Goal: Check status: Check status

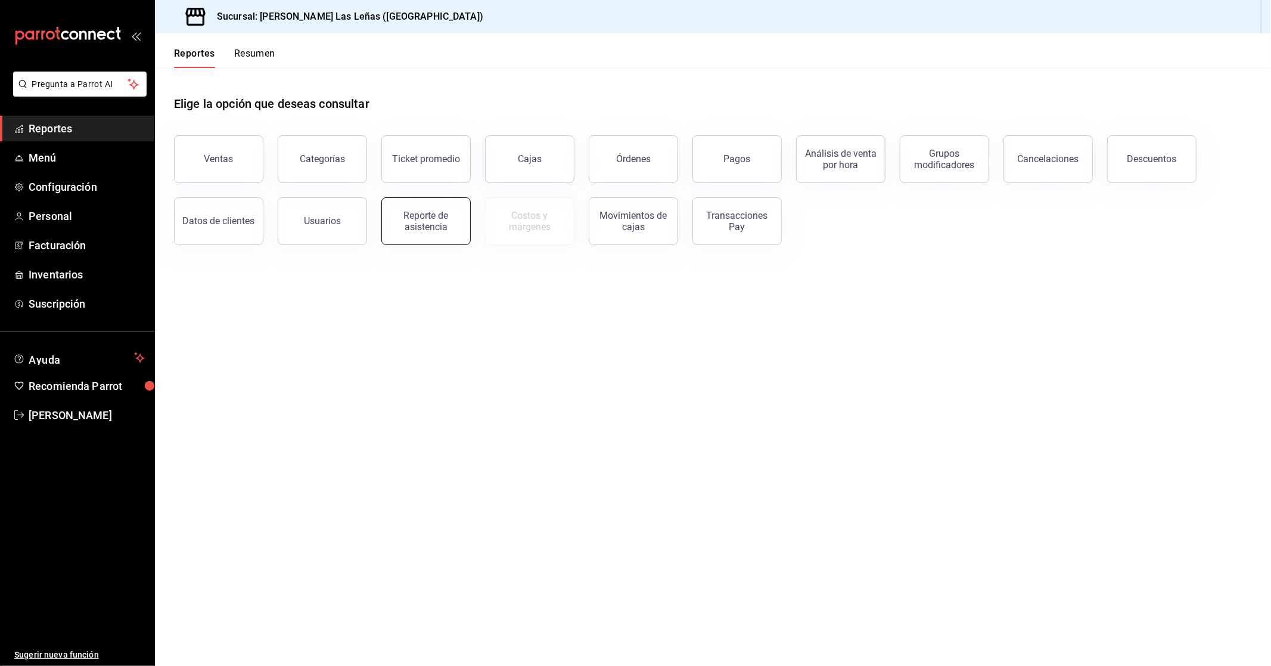
click at [394, 224] on div "Reporte de asistencia" at bounding box center [426, 221] width 74 height 23
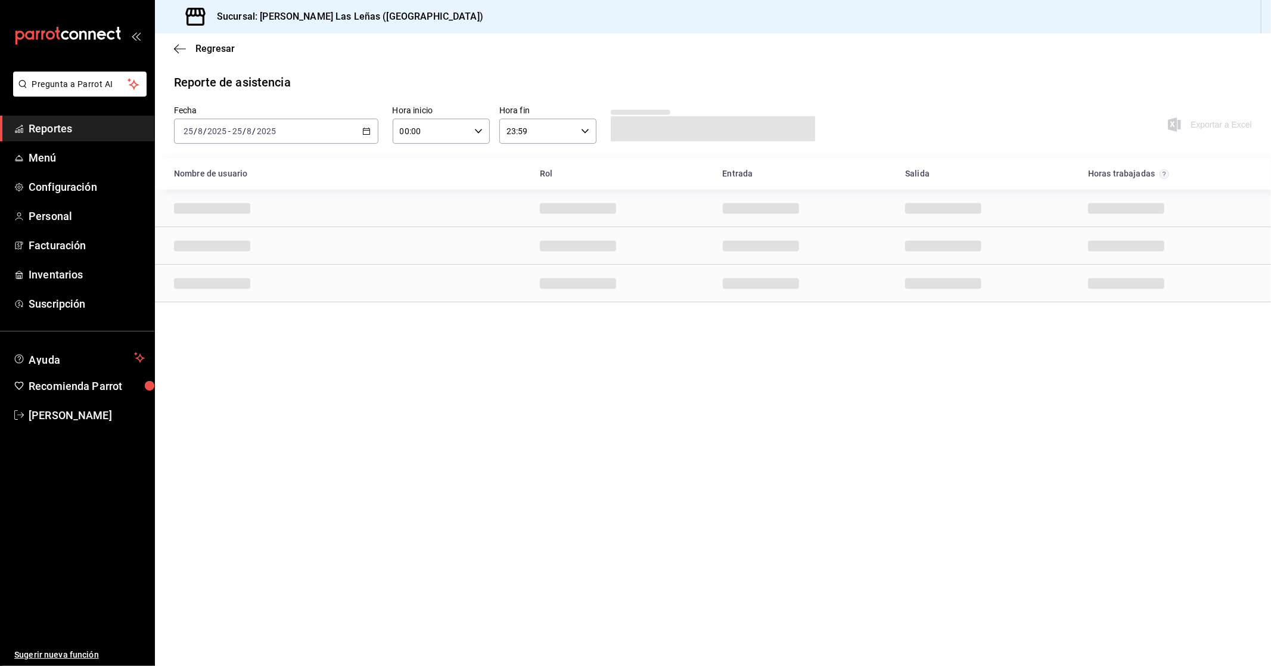
click at [363, 129] on icon "button" at bounding box center [366, 131] width 8 height 8
click at [228, 294] on li "Rango de fechas" at bounding box center [230, 301] width 111 height 27
click at [424, 177] on icon "button" at bounding box center [418, 174] width 14 height 14
click at [415, 171] on icon "button" at bounding box center [418, 177] width 14 height 14
click at [415, 171] on icon "button" at bounding box center [418, 174] width 14 height 14
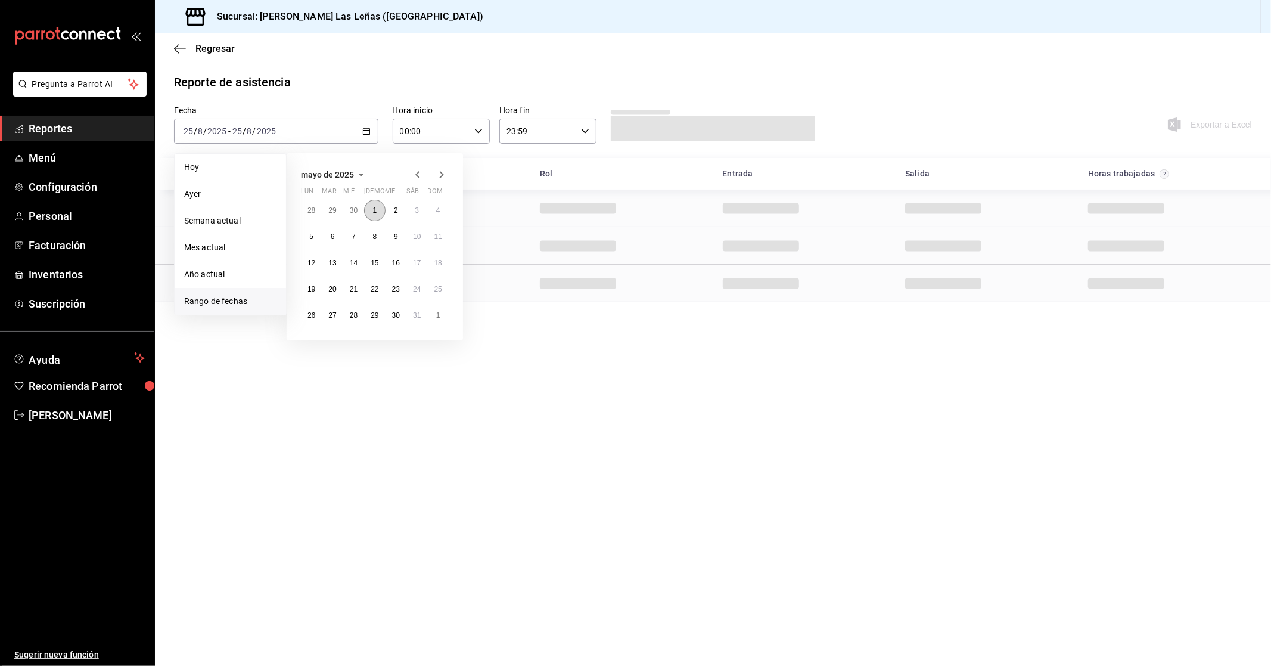
click at [384, 206] on button "1" at bounding box center [374, 210] width 21 height 21
click at [439, 179] on icon "button" at bounding box center [441, 174] width 14 height 14
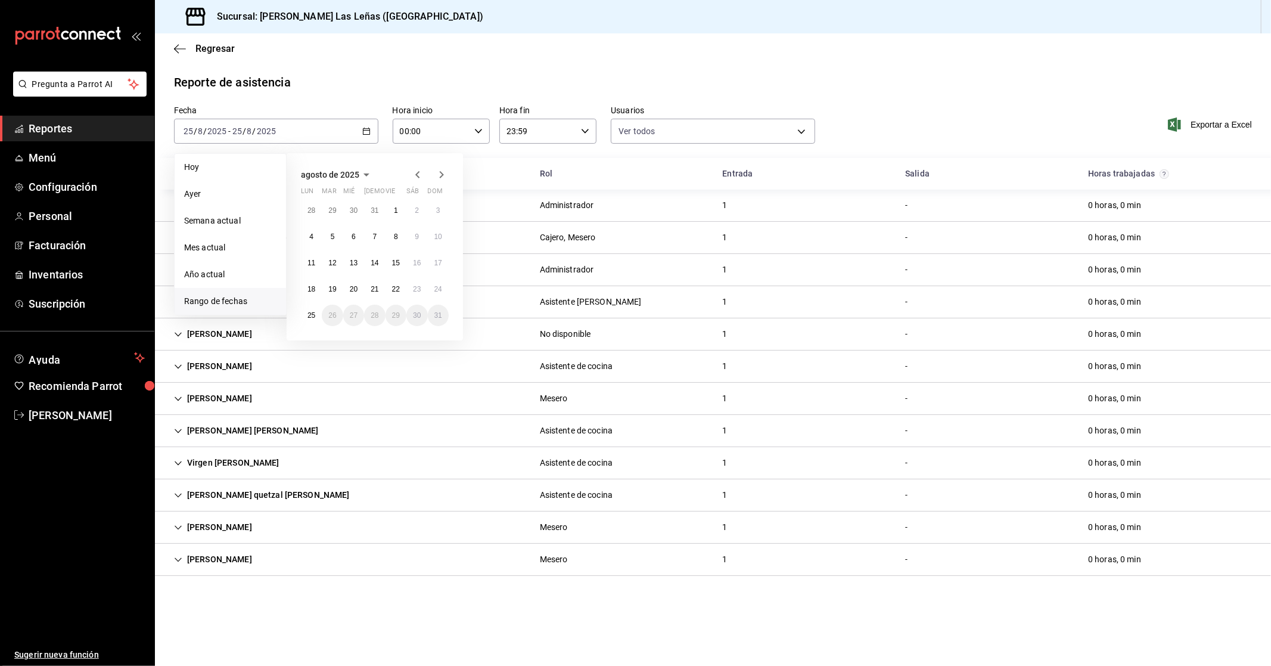
drag, startPoint x: 402, startPoint y: 175, endPoint x: 415, endPoint y: 177, distance: 13.2
click at [406, 178] on div "agosto de 2025" at bounding box center [375, 174] width 148 height 14
click at [416, 176] on icon "button" at bounding box center [417, 174] width 4 height 7
click at [416, 176] on icon "button" at bounding box center [417, 176] width 4 height 7
click at [416, 176] on icon "button" at bounding box center [417, 174] width 4 height 7
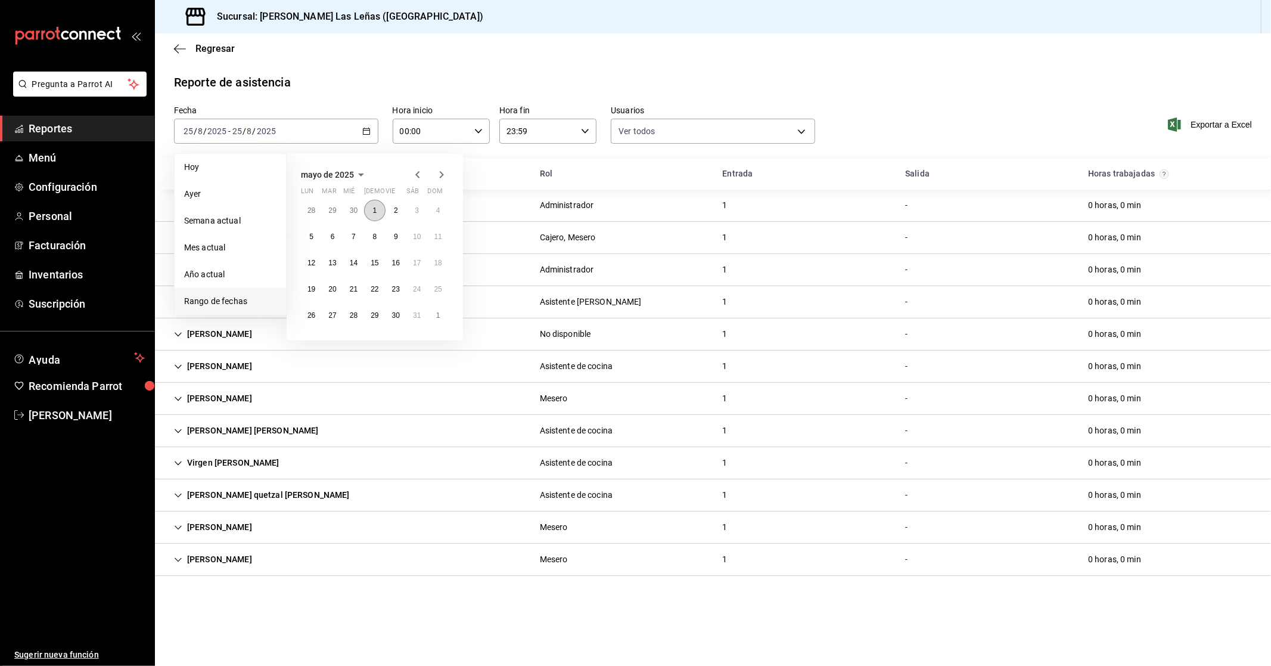
click at [381, 216] on button "1" at bounding box center [374, 210] width 21 height 21
click at [441, 173] on icon "button" at bounding box center [441, 174] width 14 height 14
click at [441, 173] on icon "button" at bounding box center [441, 177] width 14 height 14
click at [397, 205] on button "1" at bounding box center [395, 210] width 21 height 21
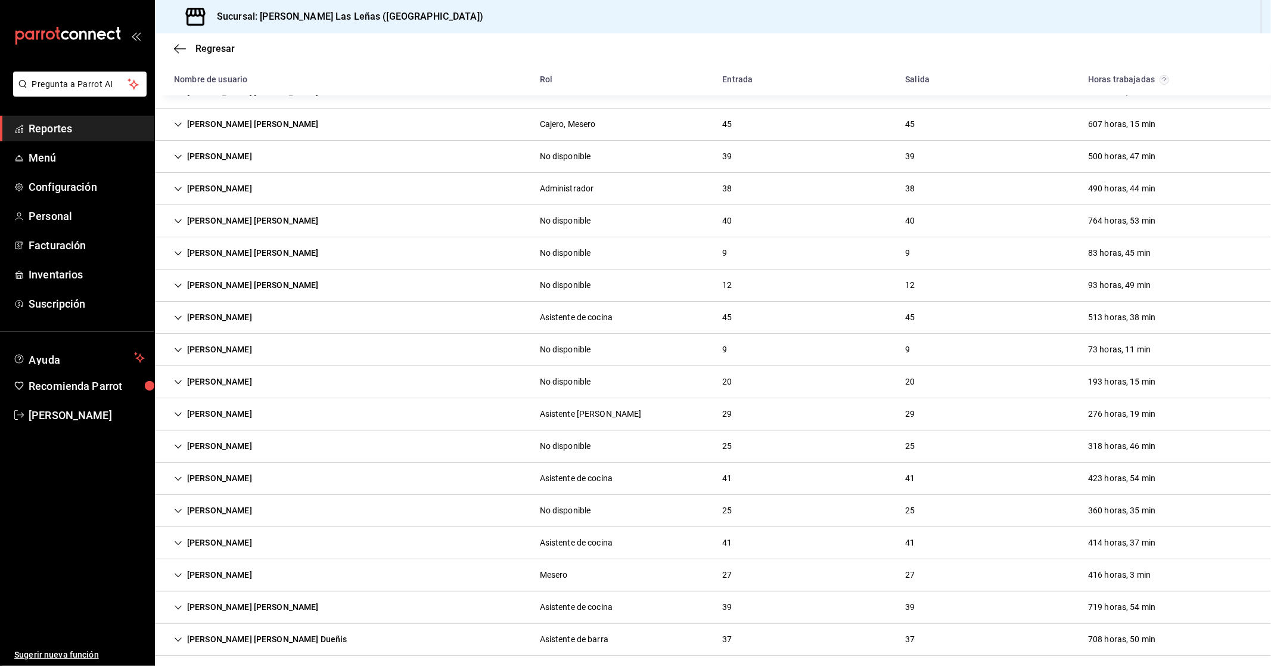
scroll to position [198, 0]
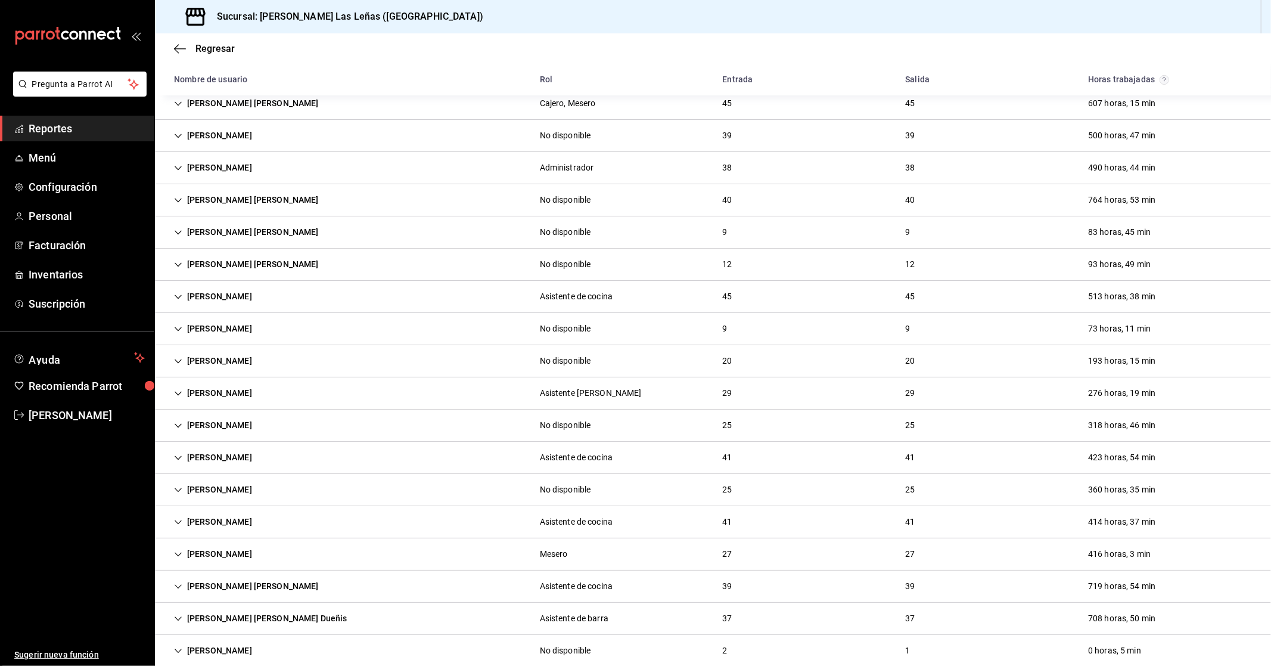
click at [237, 321] on div "[PERSON_NAME]" at bounding box center [212, 329] width 97 height 22
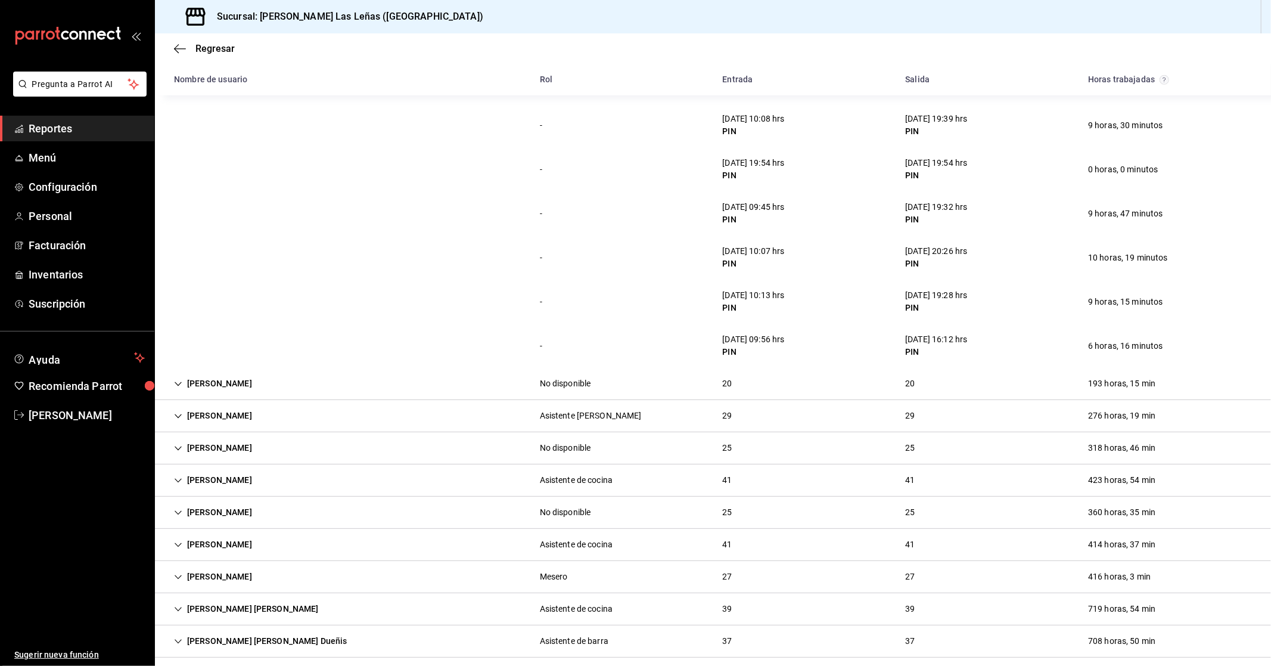
scroll to position [596, 0]
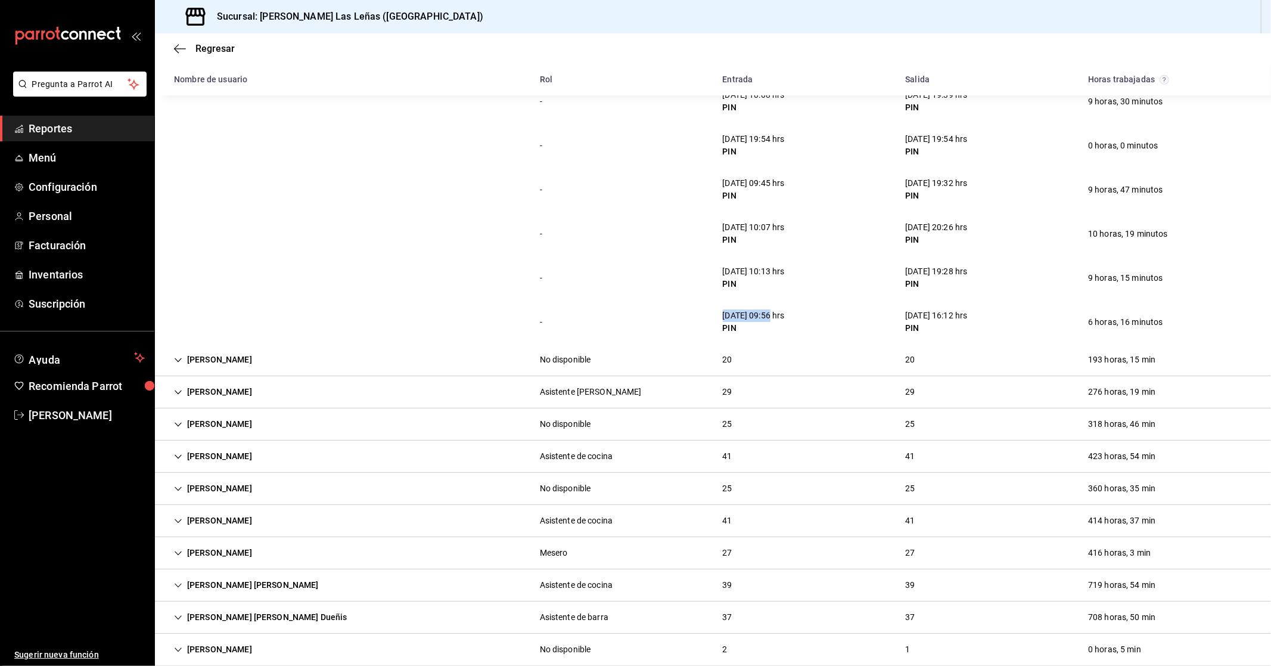
drag, startPoint x: 718, startPoint y: 313, endPoint x: 766, endPoint y: 320, distance: 48.2
click at [766, 320] on div "[DATE] 09:56 hrs" at bounding box center [754, 315] width 62 height 13
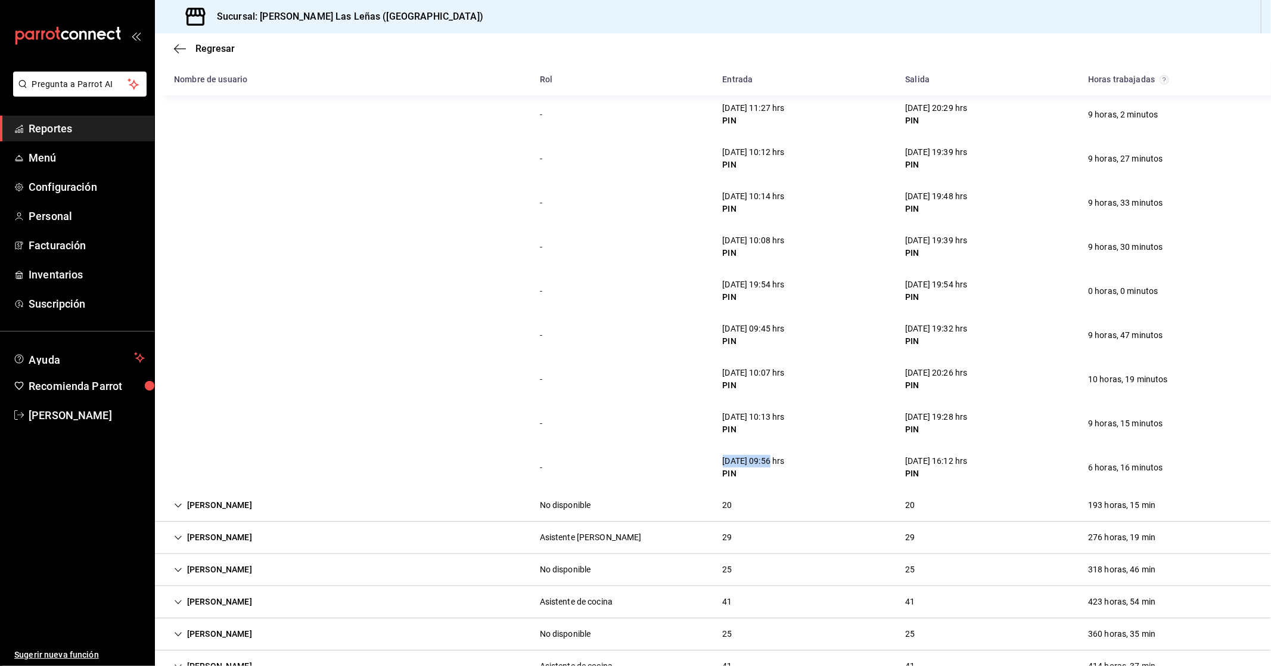
scroll to position [463, 0]
